Goal: Check status: Check status

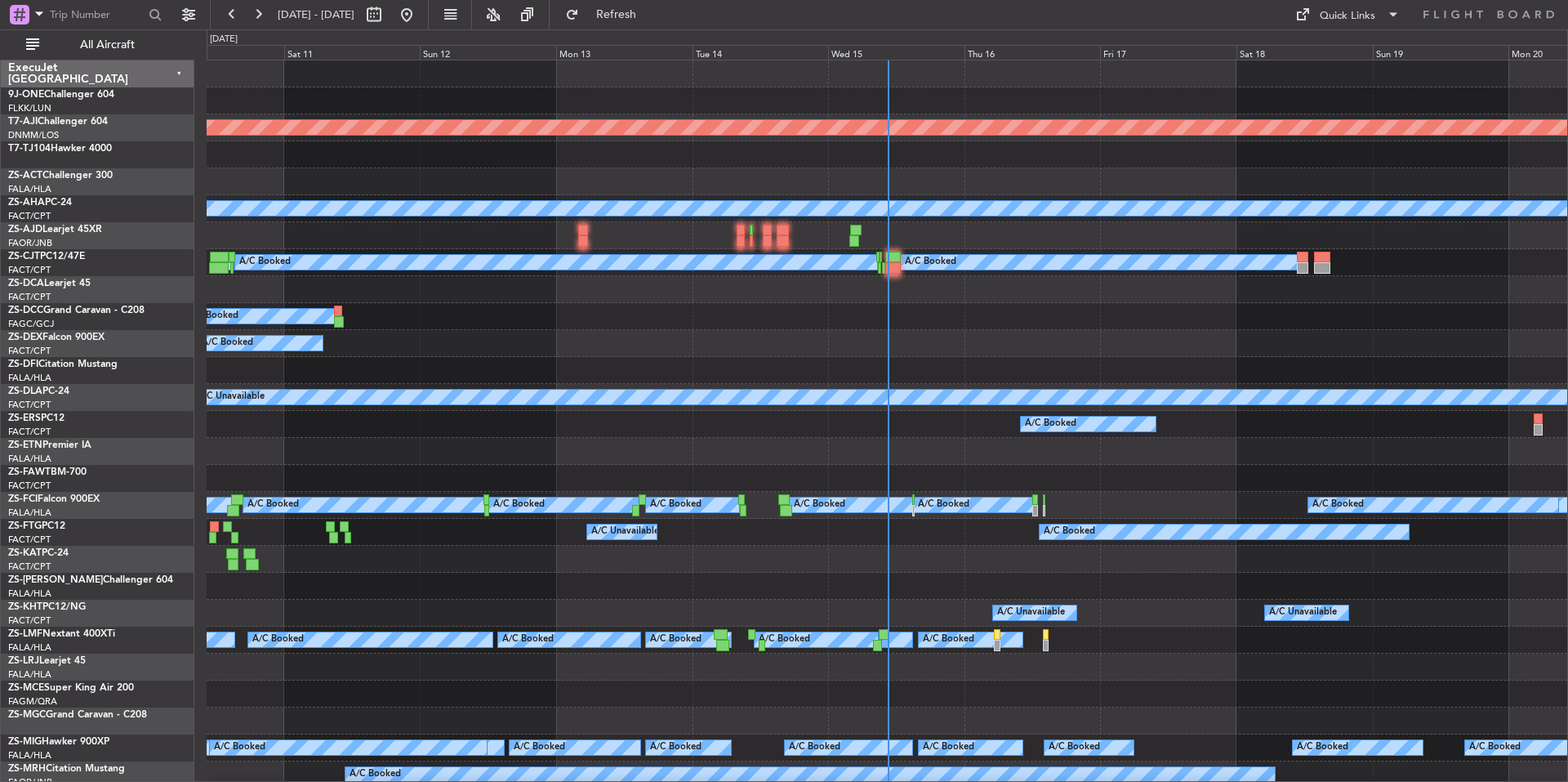
click at [913, 54] on div "Wed 15" at bounding box center [896, 52] width 137 height 14
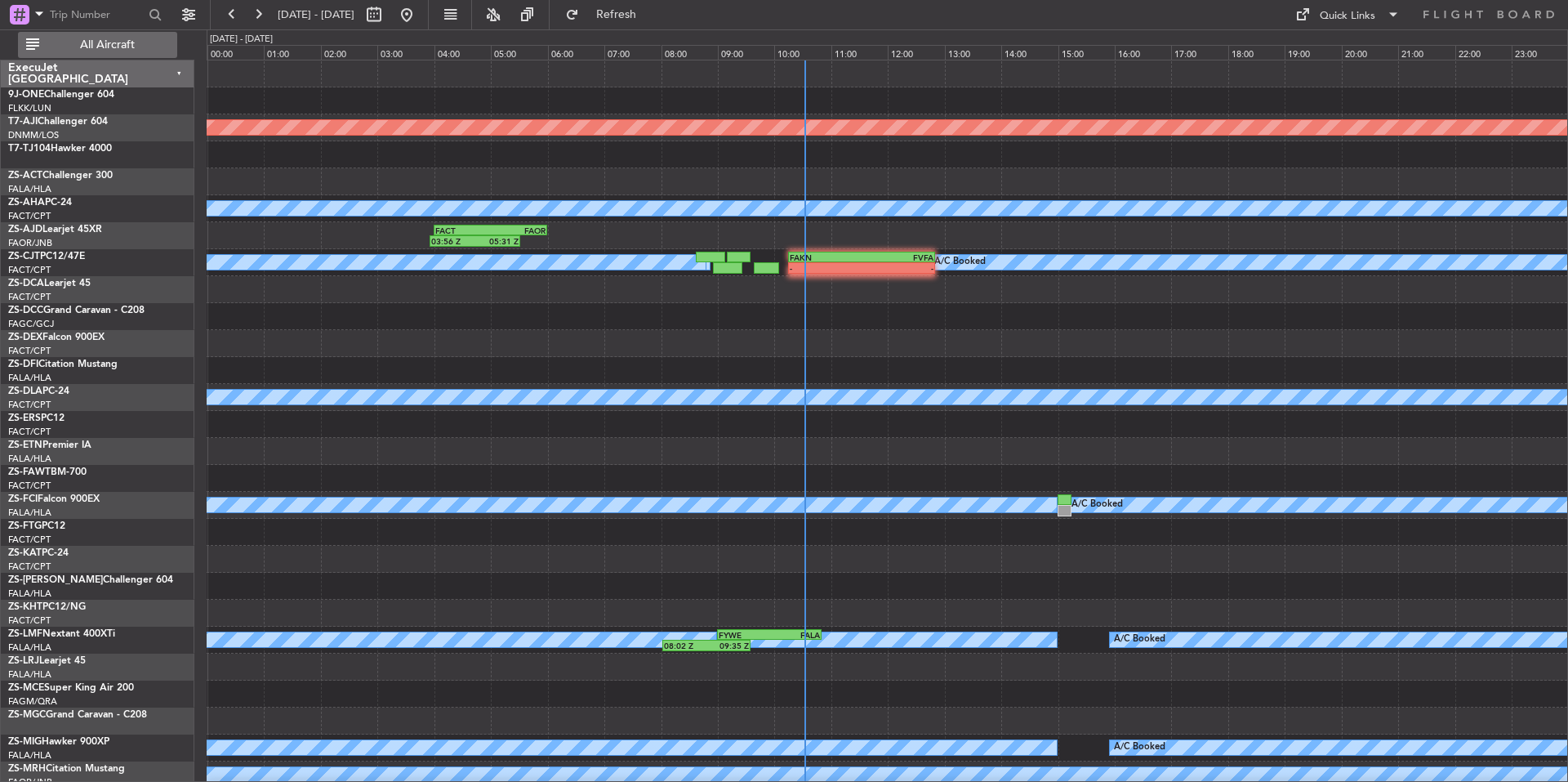
click at [156, 40] on span "All Aircraft" at bounding box center [107, 45] width 129 height 12
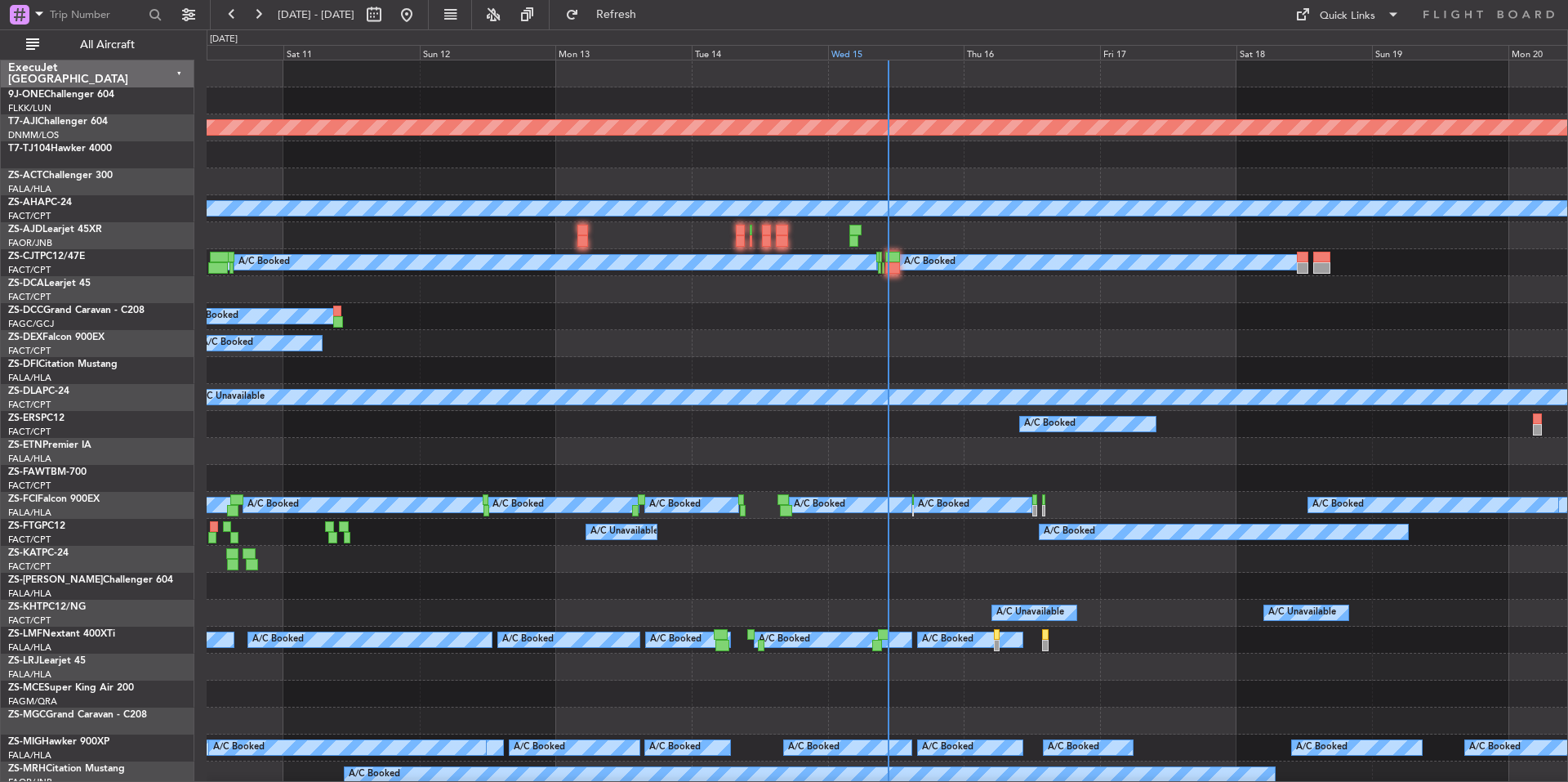
click at [919, 55] on div "Wed 15" at bounding box center [896, 52] width 137 height 14
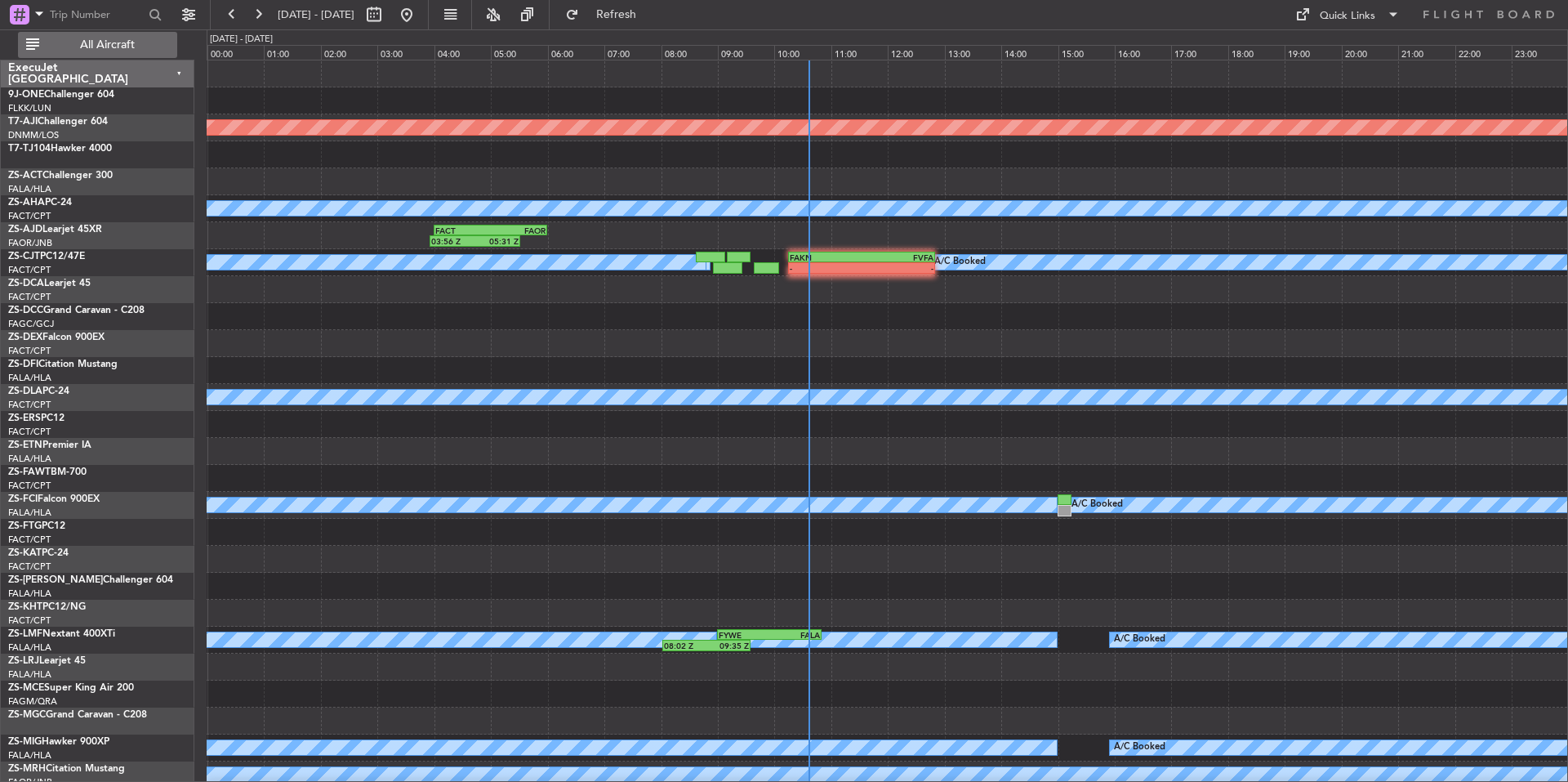
click at [128, 49] on span "All Aircraft" at bounding box center [107, 45] width 129 height 12
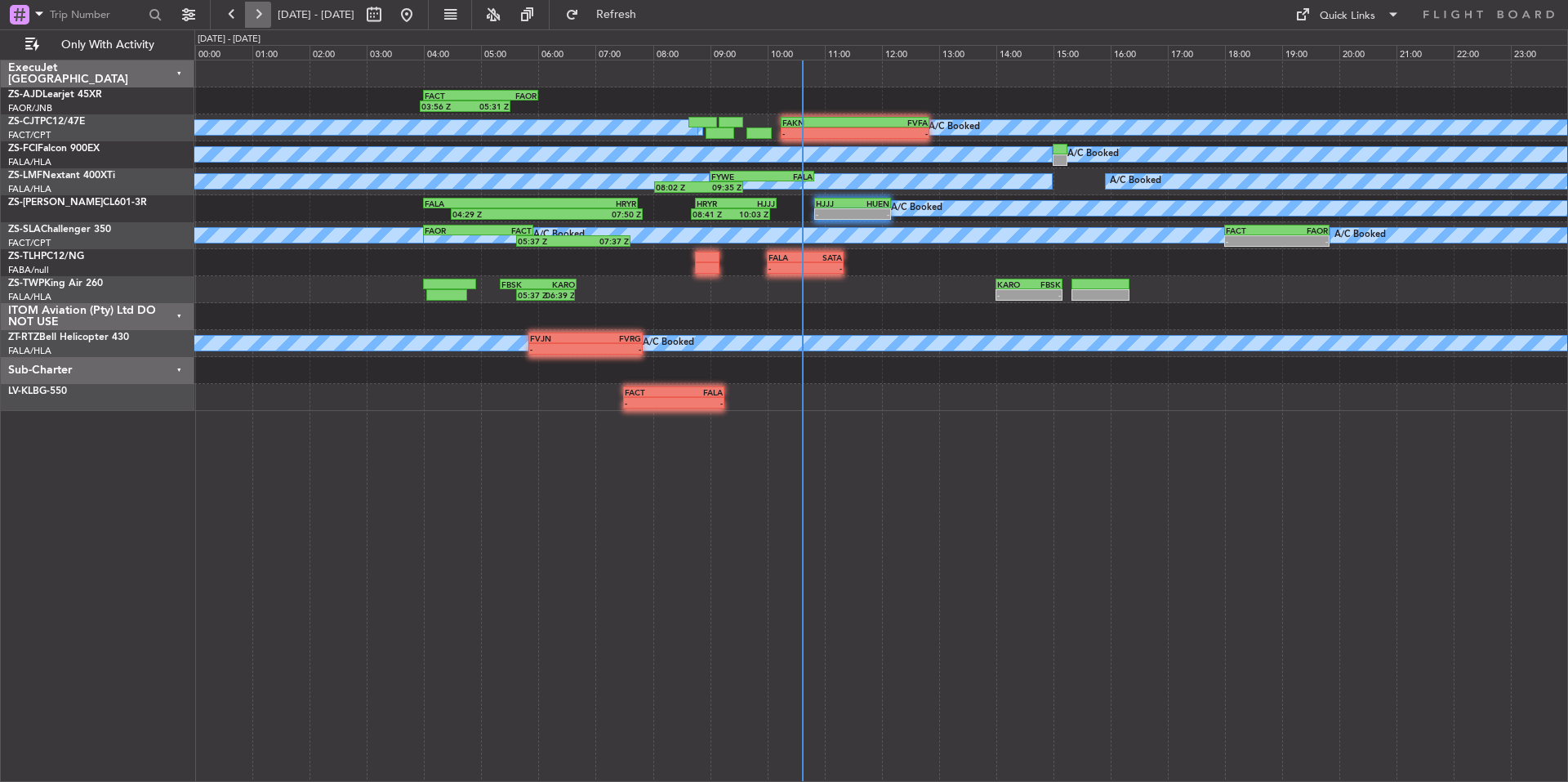
click at [259, 9] on button at bounding box center [258, 14] width 26 height 26
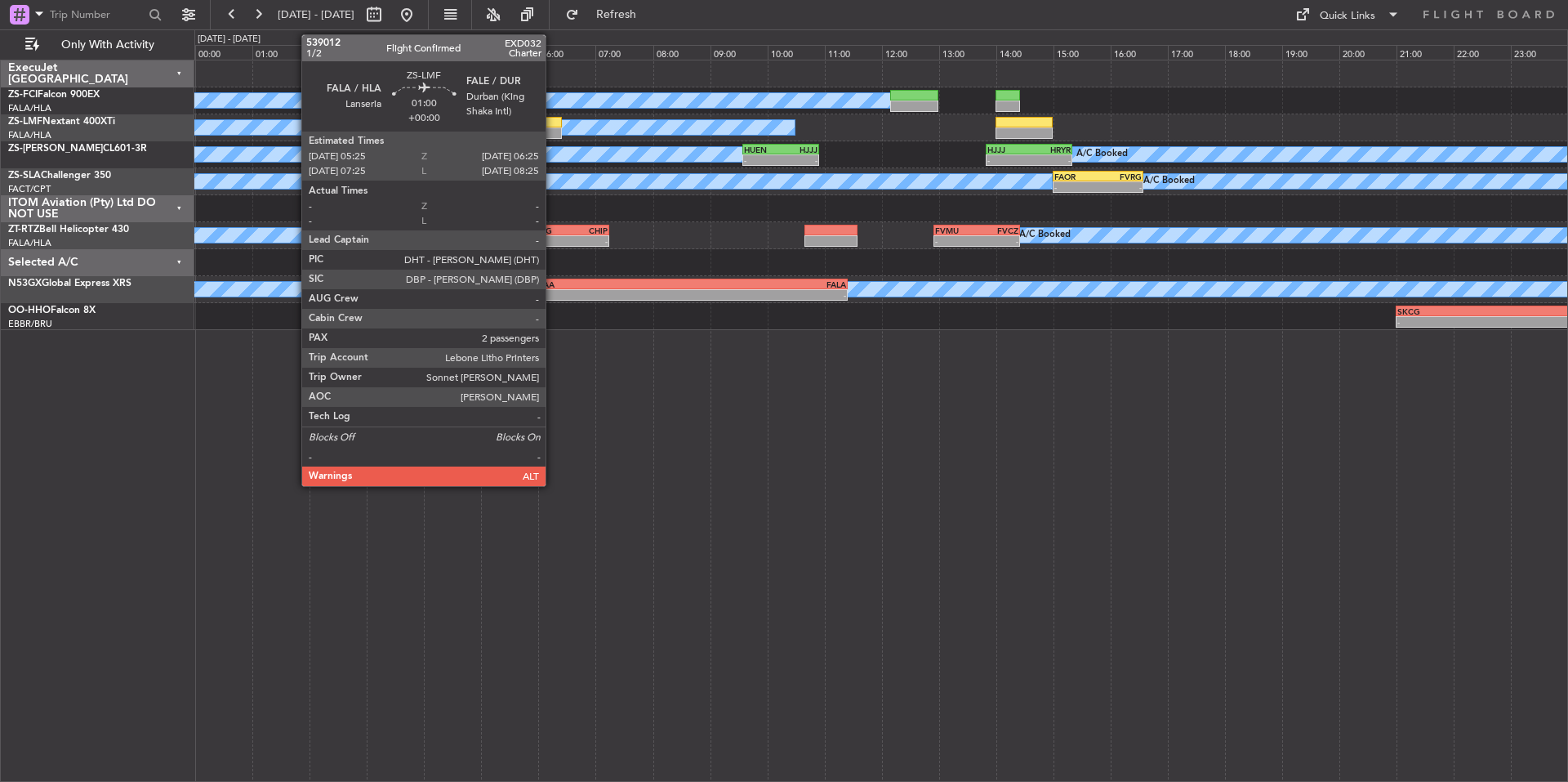
click at [553, 122] on div at bounding box center [534, 122] width 58 height 12
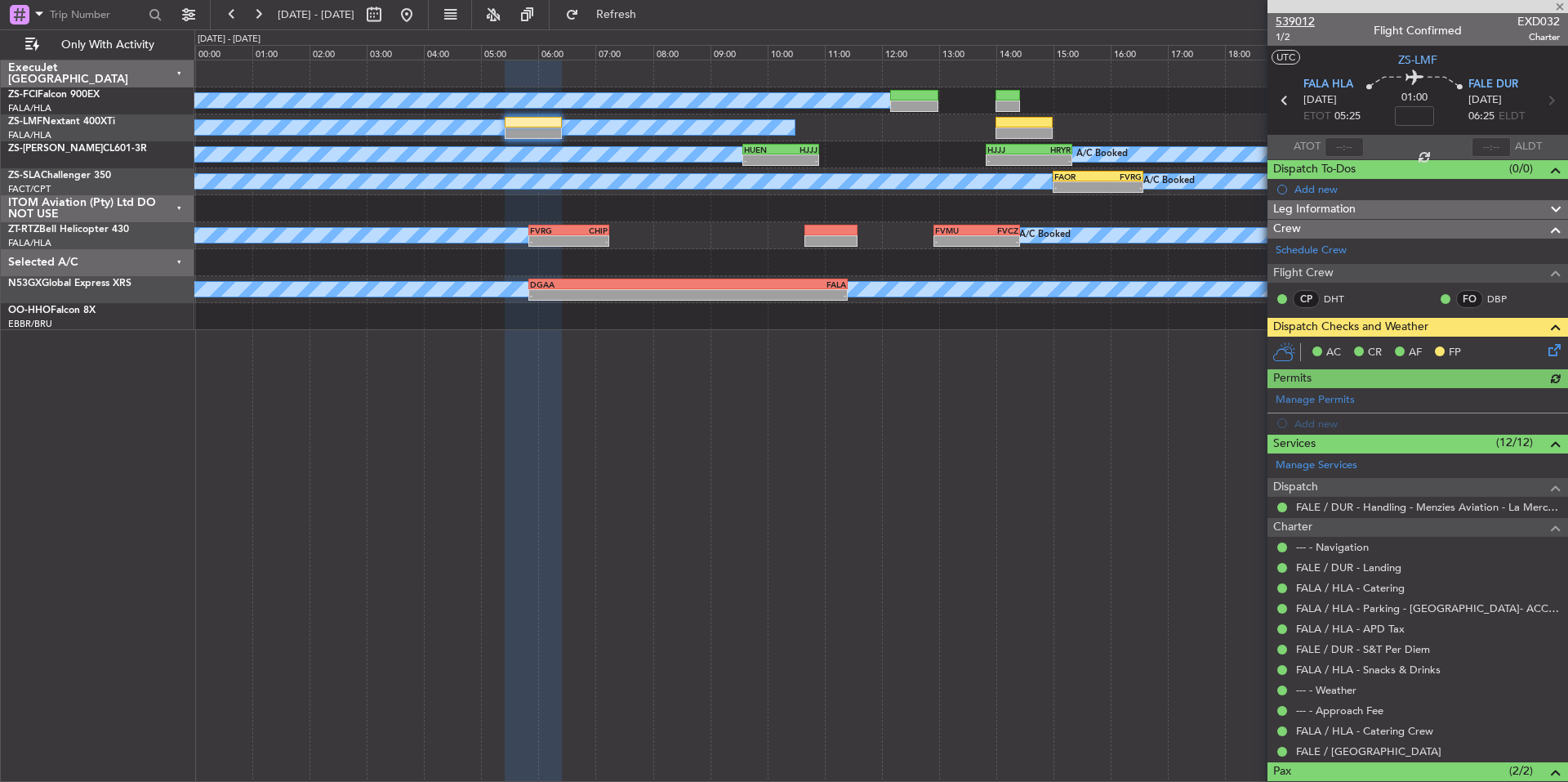
click at [1304, 24] on span "539012" at bounding box center [1295, 22] width 40 height 17
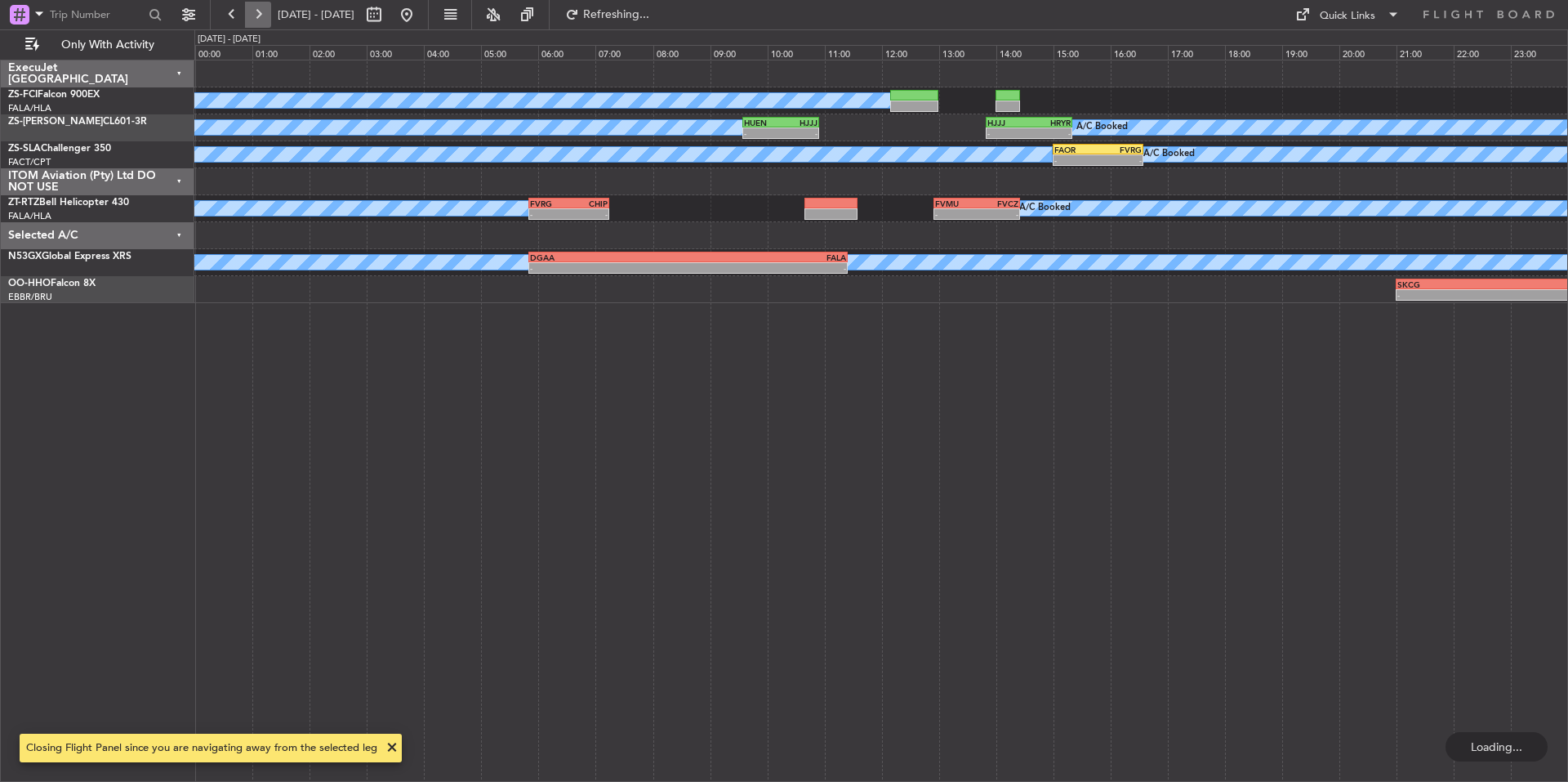
click at [256, 15] on button at bounding box center [258, 14] width 26 height 26
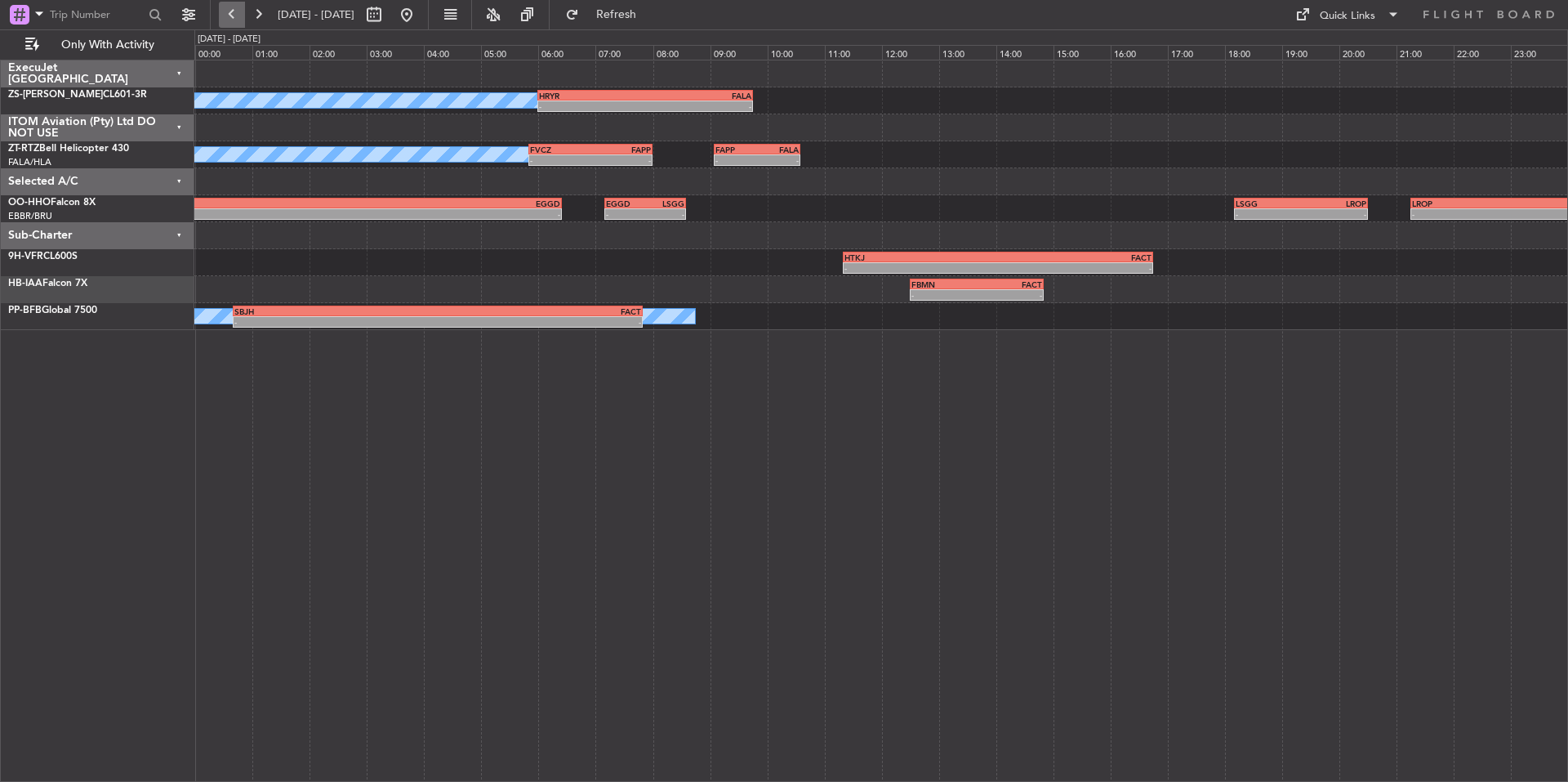
click at [228, 9] on button at bounding box center [232, 14] width 26 height 26
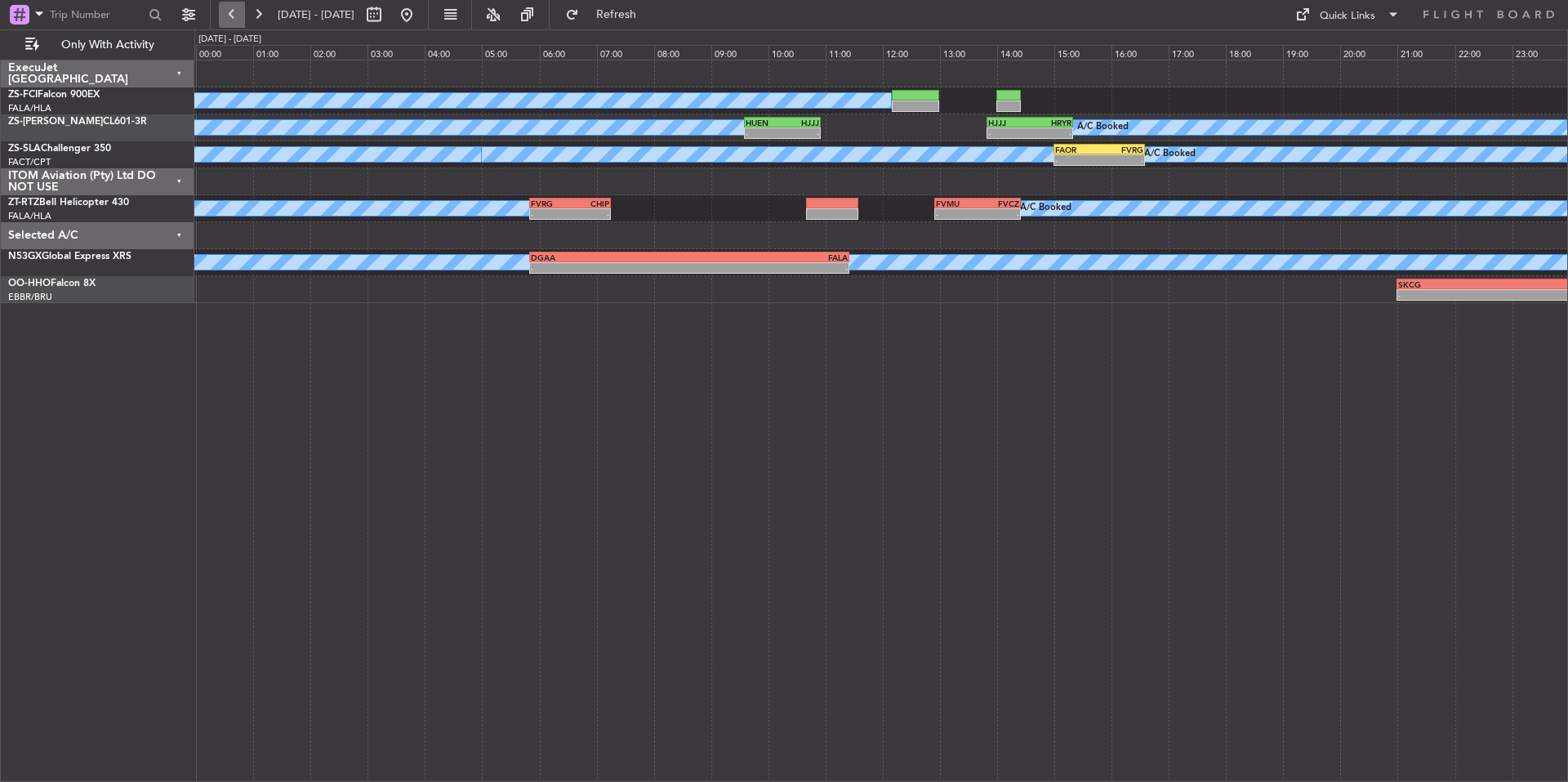
click at [228, 9] on button at bounding box center [232, 14] width 26 height 26
